Goal: Task Accomplishment & Management: Manage account settings

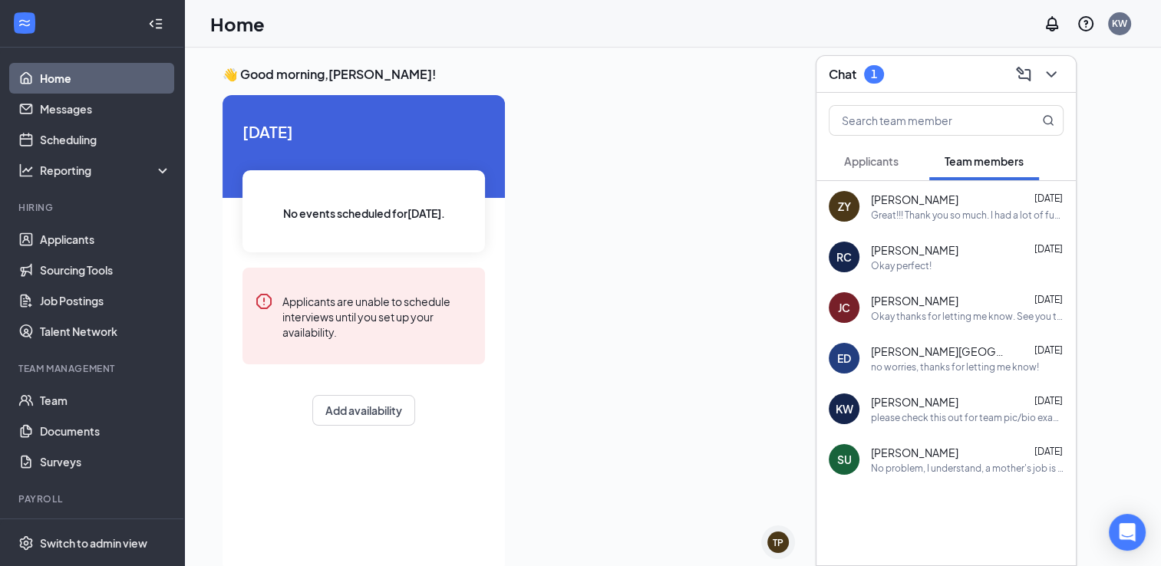
click at [885, 153] on button "Applicants" at bounding box center [870, 161] width 85 height 38
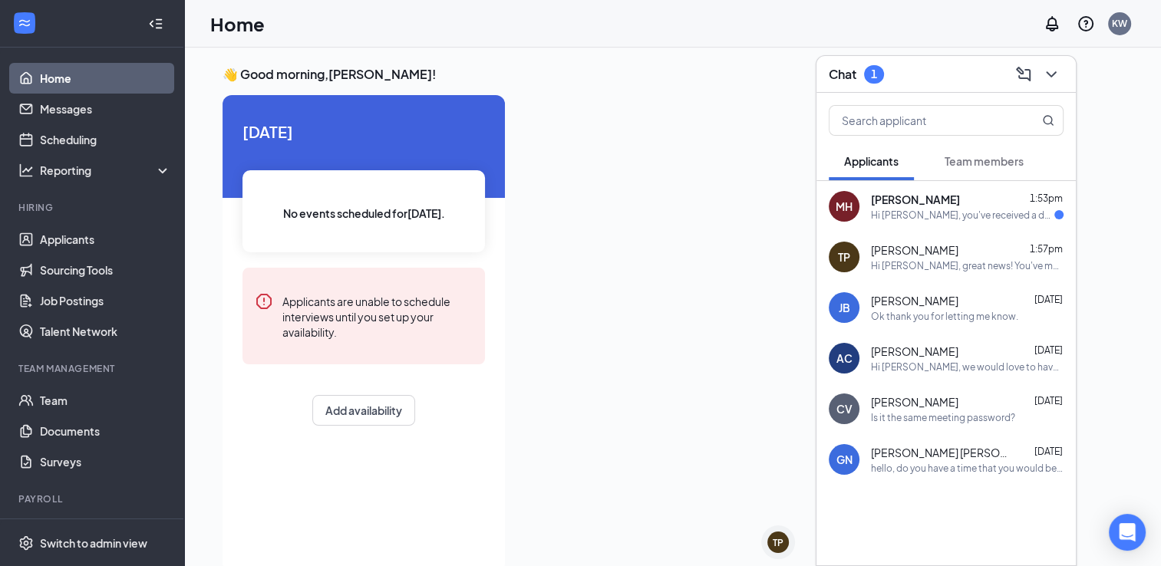
click at [887, 256] on span "TAMARA PINA" at bounding box center [914, 249] width 87 height 15
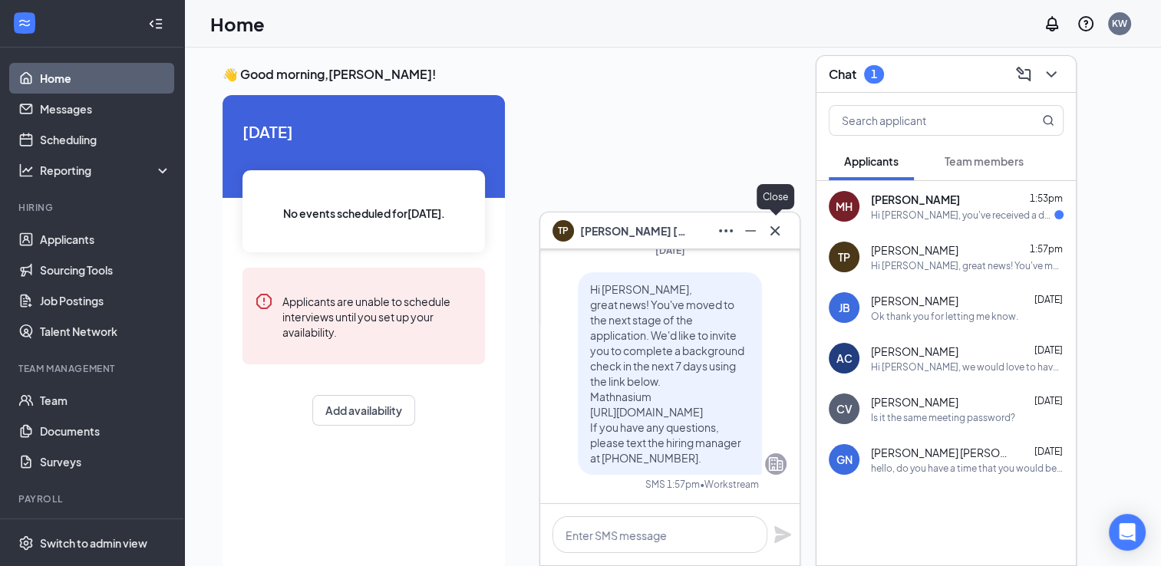
click at [783, 213] on div "Close" at bounding box center [775, 199] width 38 height 31
click at [768, 236] on icon "Cross" at bounding box center [775, 231] width 18 height 18
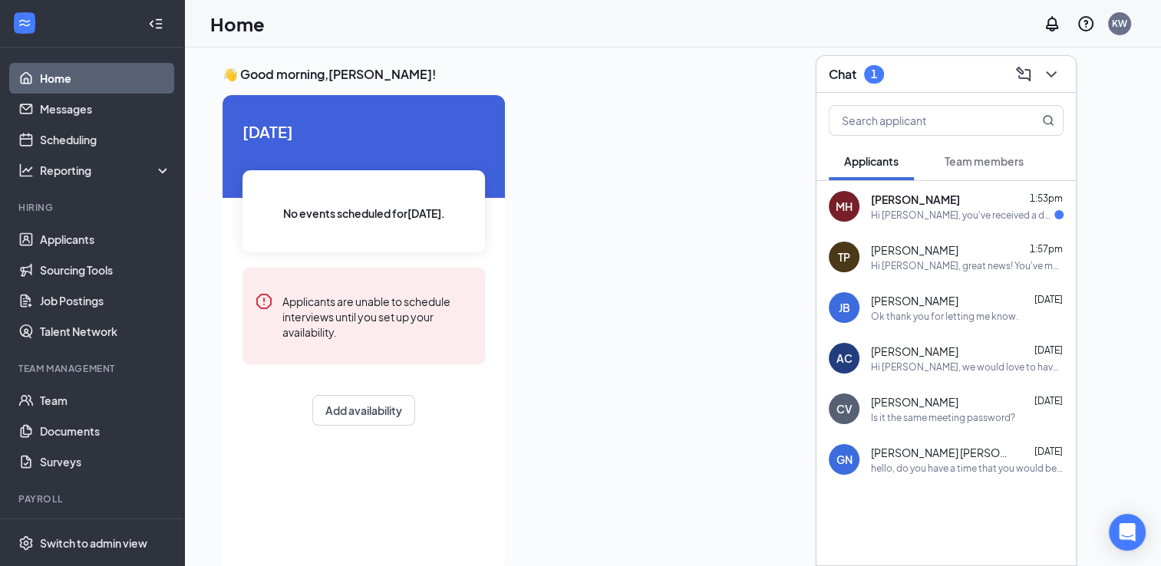
click at [891, 213] on div "Hi Morgan, you've received a document signature request from Mathnasium for you…" at bounding box center [962, 215] width 183 height 13
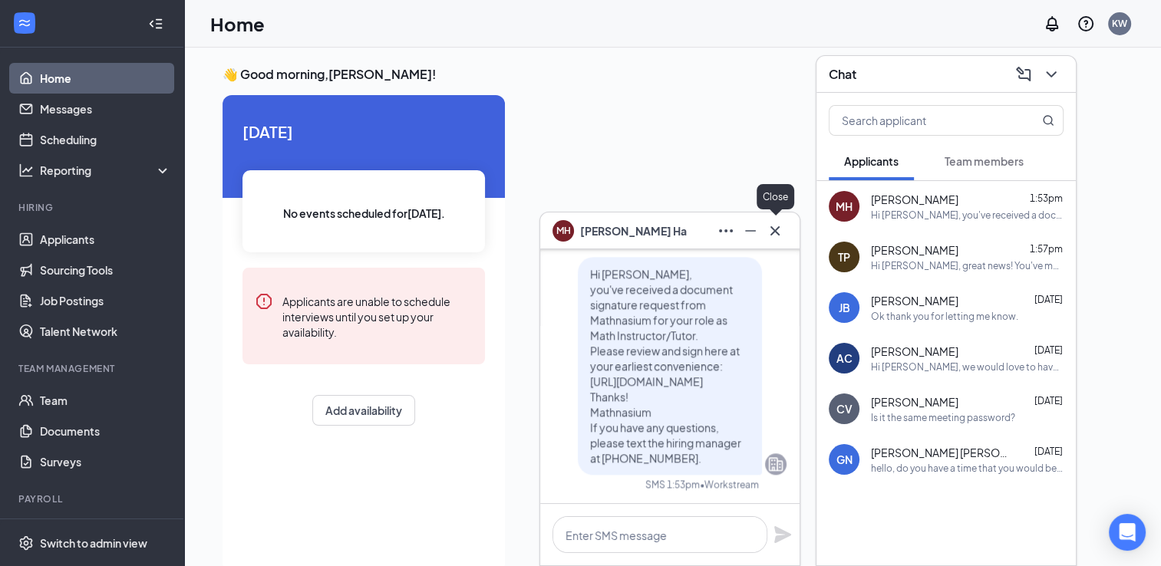
click at [767, 235] on icon "Cross" at bounding box center [775, 231] width 18 height 18
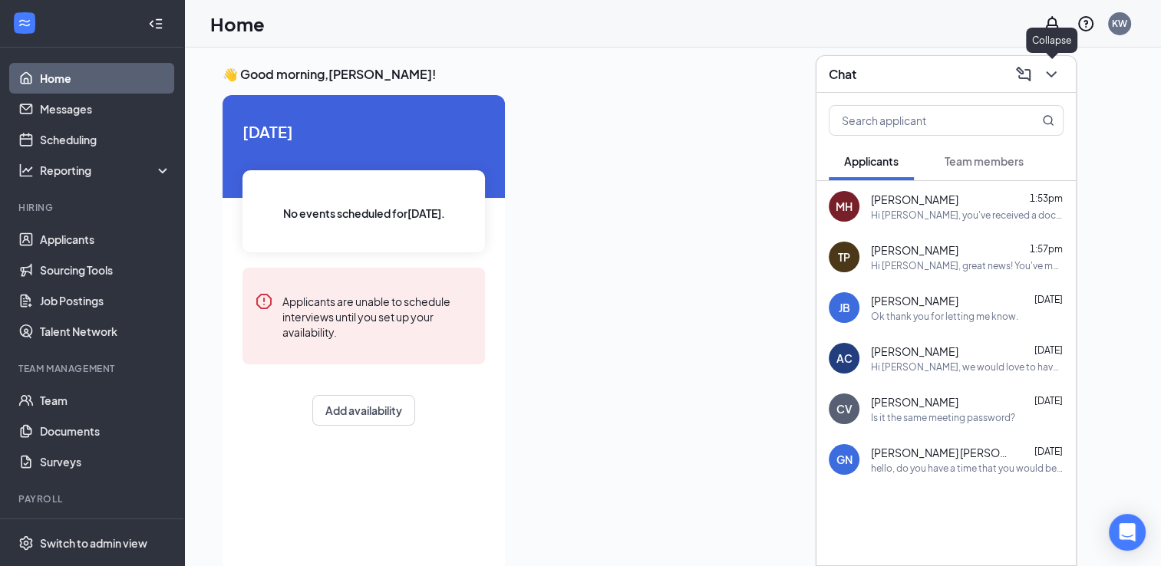
click at [1039, 72] on button at bounding box center [1051, 74] width 25 height 25
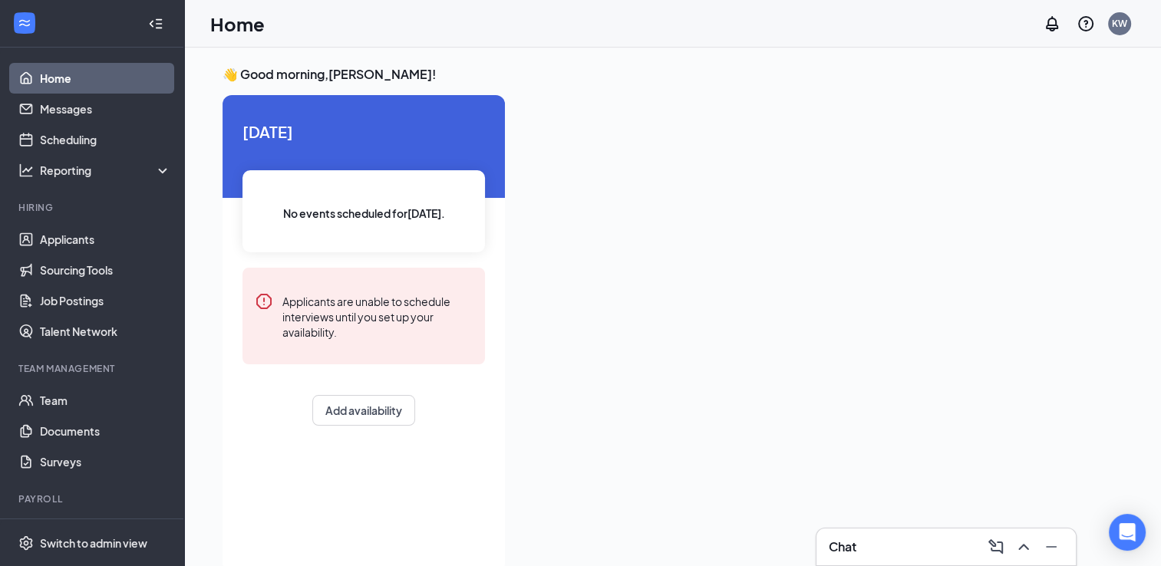
click at [1039, 72] on h3 "👋 Good morning, Kailee Walker !" at bounding box center [672, 74] width 900 height 17
